Goal: Check status: Check status

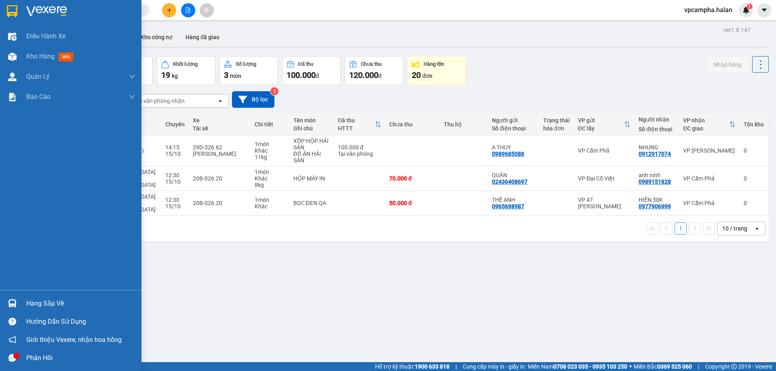
click at [20, 305] on div "Hàng sắp về" at bounding box center [70, 303] width 141 height 18
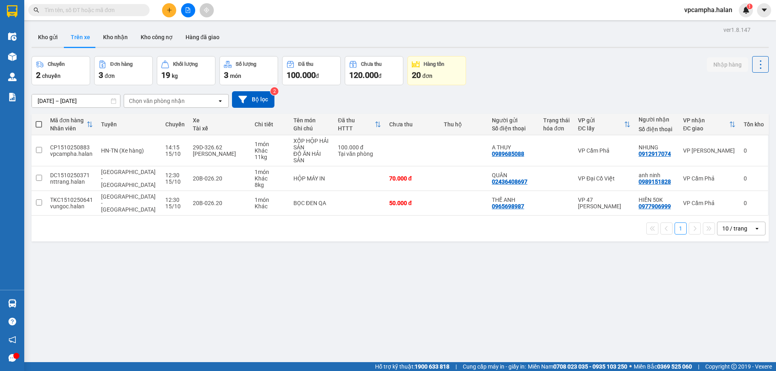
click at [205, 242] on section "Kết quả tìm kiếm ( 17 ) Bộ lọc Mã ĐH Trạng thái Món hàng Thu hộ Tổng cước Chưa …" at bounding box center [388, 185] width 776 height 371
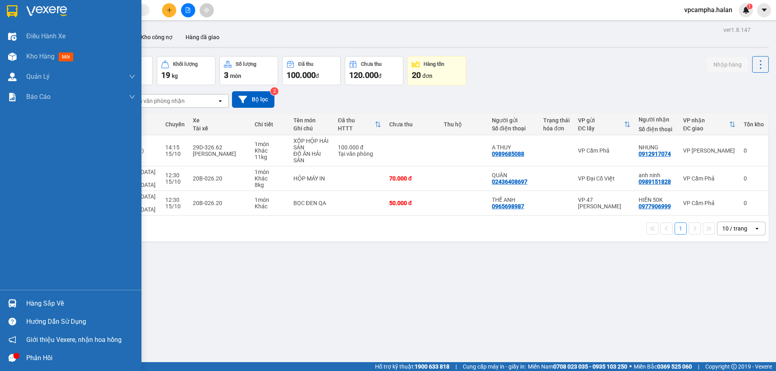
click at [28, 304] on div "Hàng sắp về" at bounding box center [80, 304] width 109 height 12
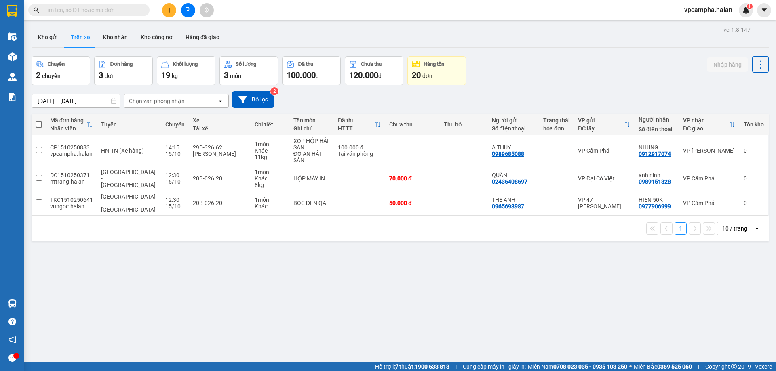
click at [466, 305] on section "Kết quả tìm kiếm ( 17 ) Bộ lọc Mã ĐH Trạng thái Món hàng Thu hộ Tổng cước Chưa …" at bounding box center [388, 185] width 776 height 371
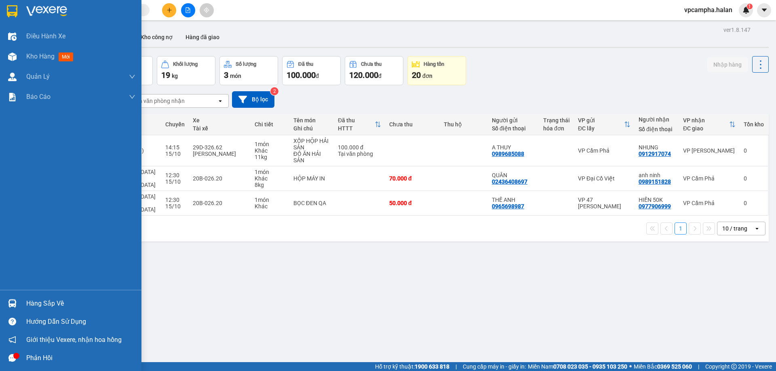
click at [43, 303] on div "Hàng sắp về" at bounding box center [80, 304] width 109 height 12
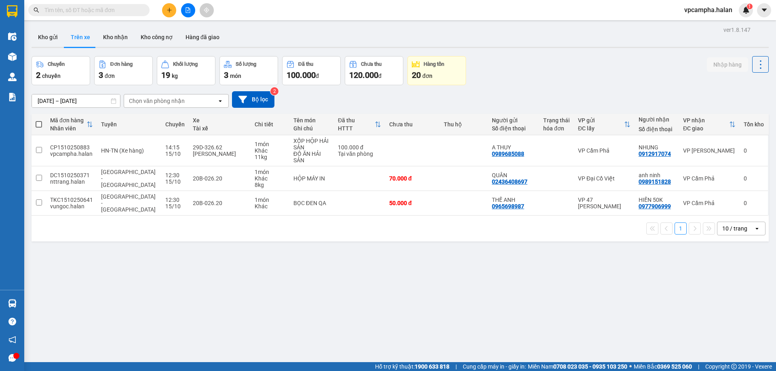
click at [446, 297] on section "Kết quả tìm kiếm ( 17 ) Bộ lọc Mã ĐH Trạng thái Món hàng Thu hộ Tổng cước Chưa …" at bounding box center [388, 185] width 776 height 371
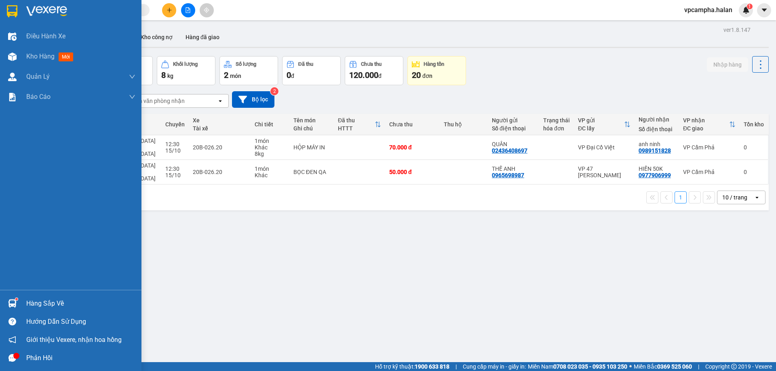
click at [13, 306] on img at bounding box center [12, 303] width 8 height 8
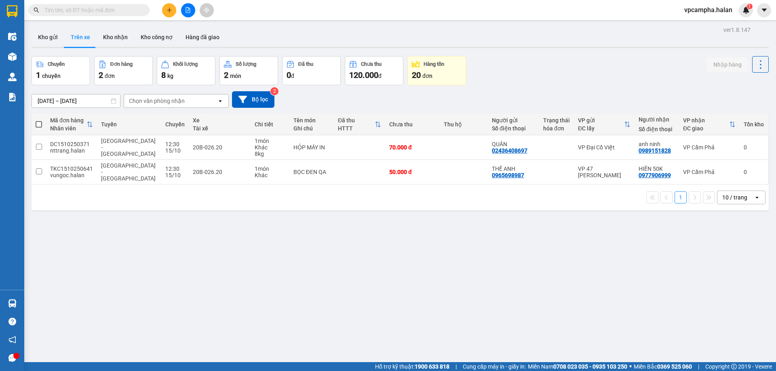
click at [398, 307] on section "Kết quả tìm kiếm ( 0 ) Bộ lọc No Data vpcampha.halan 1 Điều hành xe Kho hàng mớ…" at bounding box center [388, 185] width 776 height 371
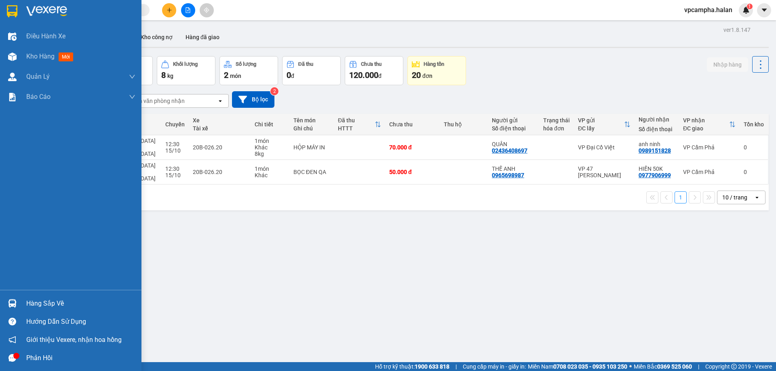
click at [22, 302] on div "Hàng sắp về" at bounding box center [70, 303] width 141 height 18
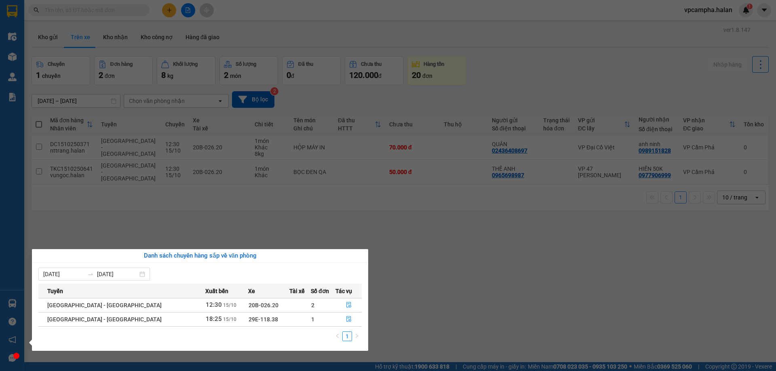
click at [149, 221] on section "Kết quả tìm kiếm ( 0 ) Bộ lọc No Data vpcampha.halan 1 Điều hành xe Kho hàng mớ…" at bounding box center [388, 185] width 776 height 371
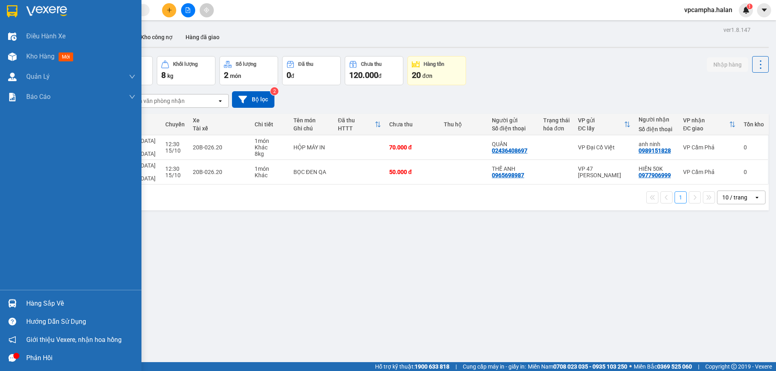
click at [34, 300] on div "Hàng sắp về" at bounding box center [80, 304] width 109 height 12
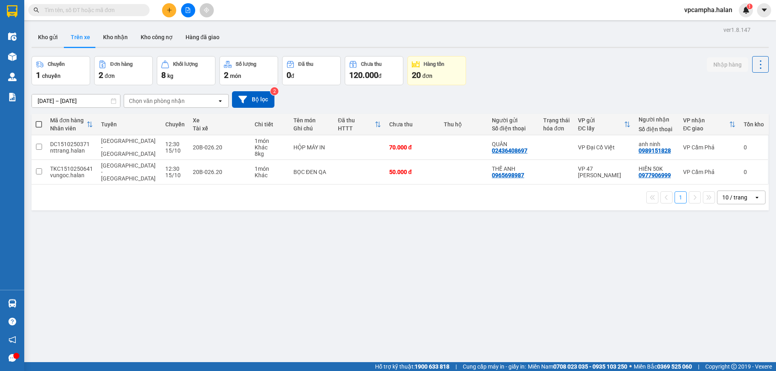
click at [89, 233] on section "Kết quả tìm kiếm ( 0 ) Bộ lọc No Data vpcampha.halan 1 Điều hành xe Kho hàng mớ…" at bounding box center [388, 185] width 776 height 371
